Goal: Navigation & Orientation: Find specific page/section

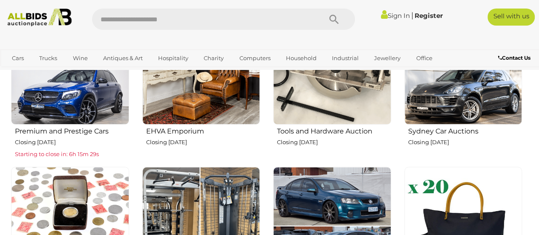
scroll to position [355, 0]
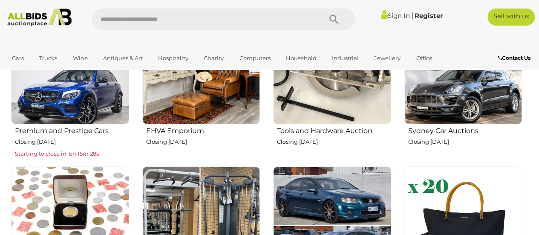
click at [332, 116] on img at bounding box center [332, 65] width 118 height 118
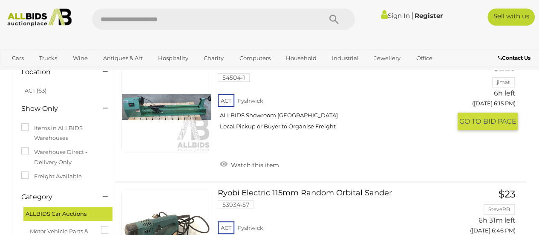
scroll to position [75, 0]
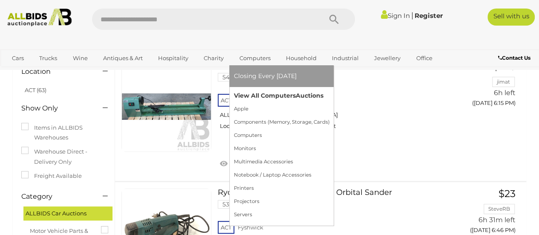
click at [252, 89] on link "View All Computers Auctions" at bounding box center [281, 95] width 96 height 13
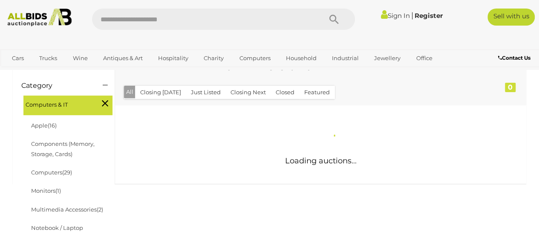
scroll to position [109, 0]
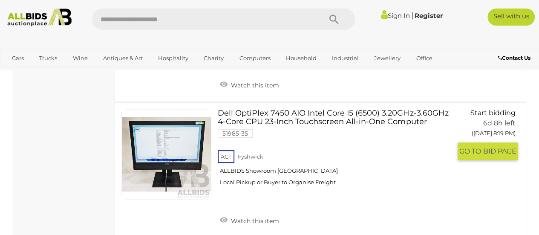
scroll to position [6774, 0]
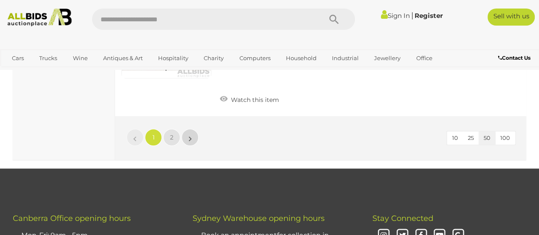
click at [185, 132] on link "»" at bounding box center [189, 137] width 17 height 17
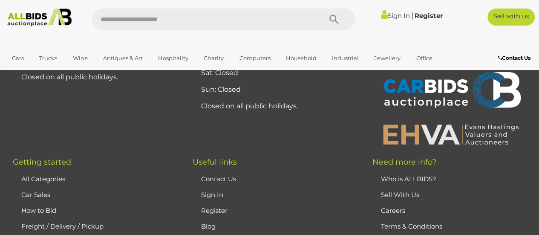
scroll to position [3916, 0]
